Goal: Task Accomplishment & Management: Use online tool/utility

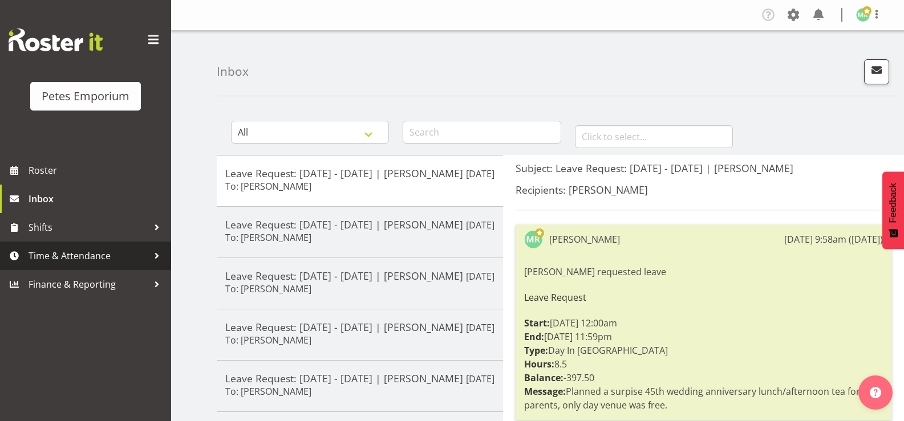
click at [64, 253] on span "Time & Attendance" at bounding box center [89, 256] width 120 height 17
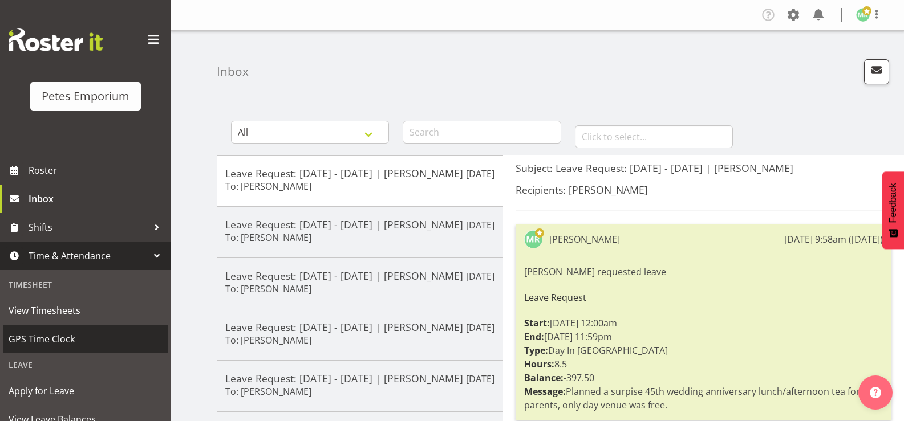
click at [68, 338] on span "GPS Time Clock" at bounding box center [86, 339] width 154 height 17
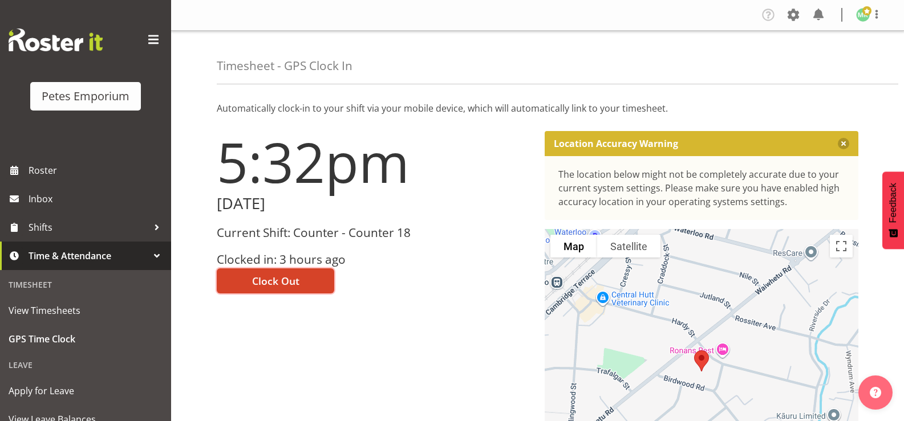
click at [319, 279] on button "Clock Out" at bounding box center [275, 281] width 117 height 25
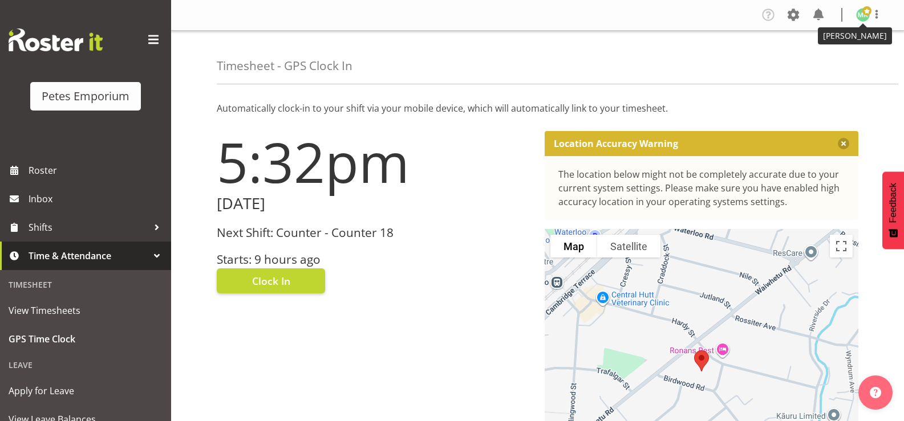
click at [861, 13] on img at bounding box center [863, 15] width 14 height 14
click at [824, 59] on link "Log Out" at bounding box center [828, 60] width 109 height 21
